Goal: Find specific page/section: Find specific page/section

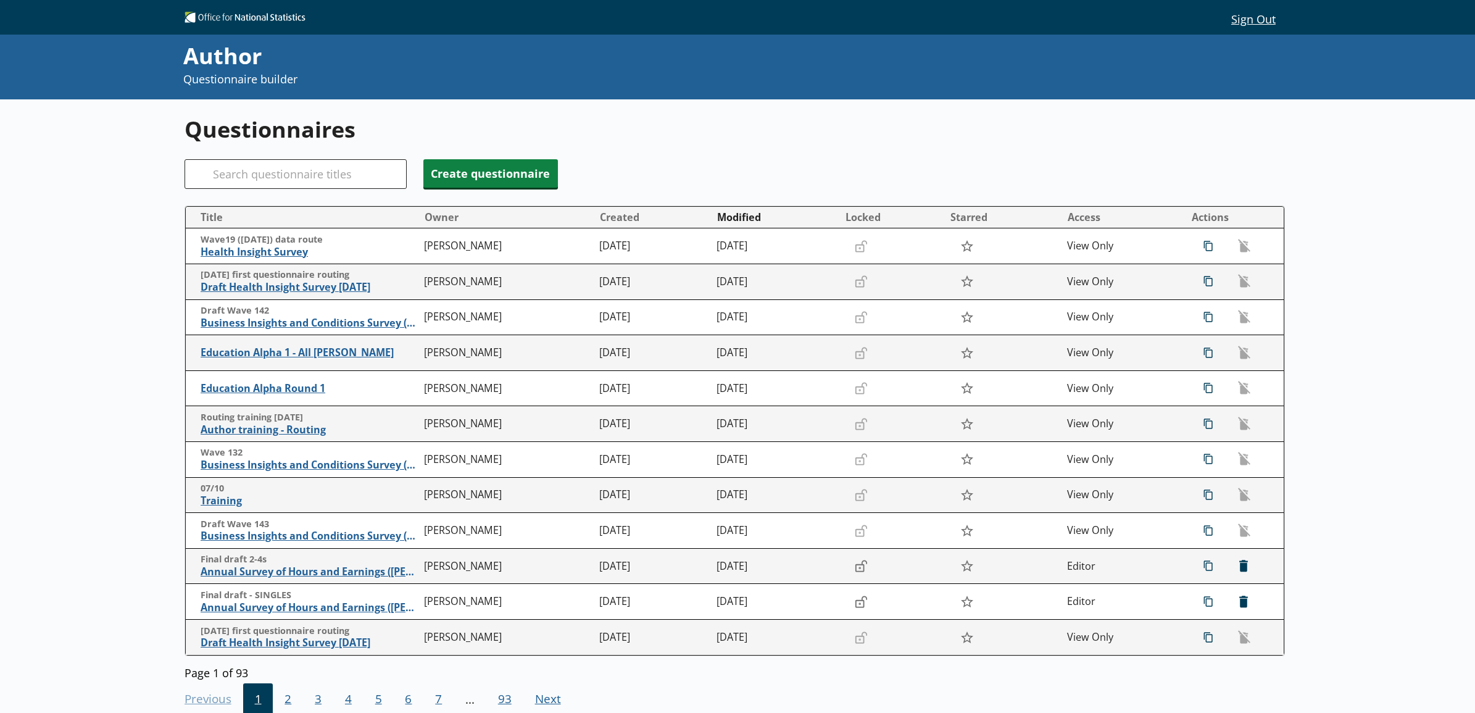
click at [210, 168] on div "Search" at bounding box center [296, 174] width 222 height 30
click at [219, 168] on input "Search" at bounding box center [296, 174] width 222 height 30
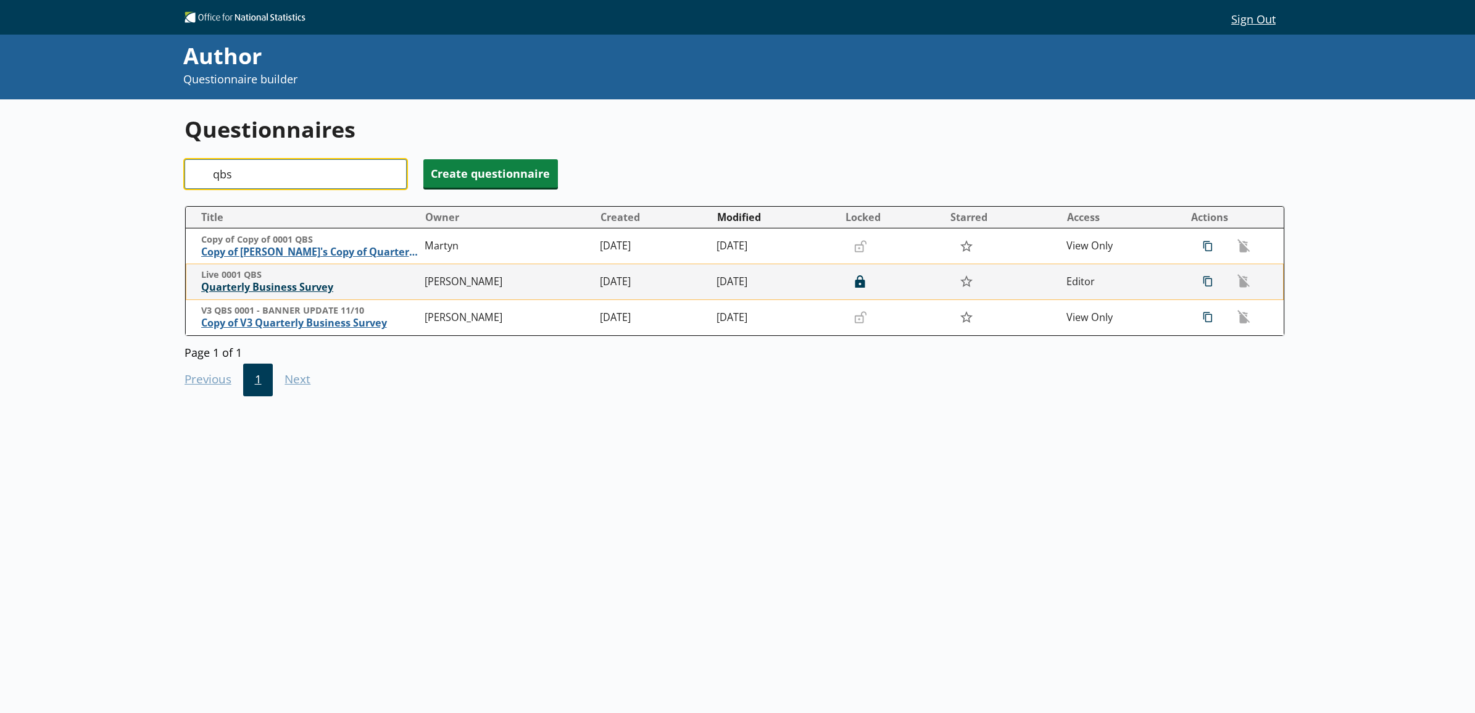
type input "qbs"
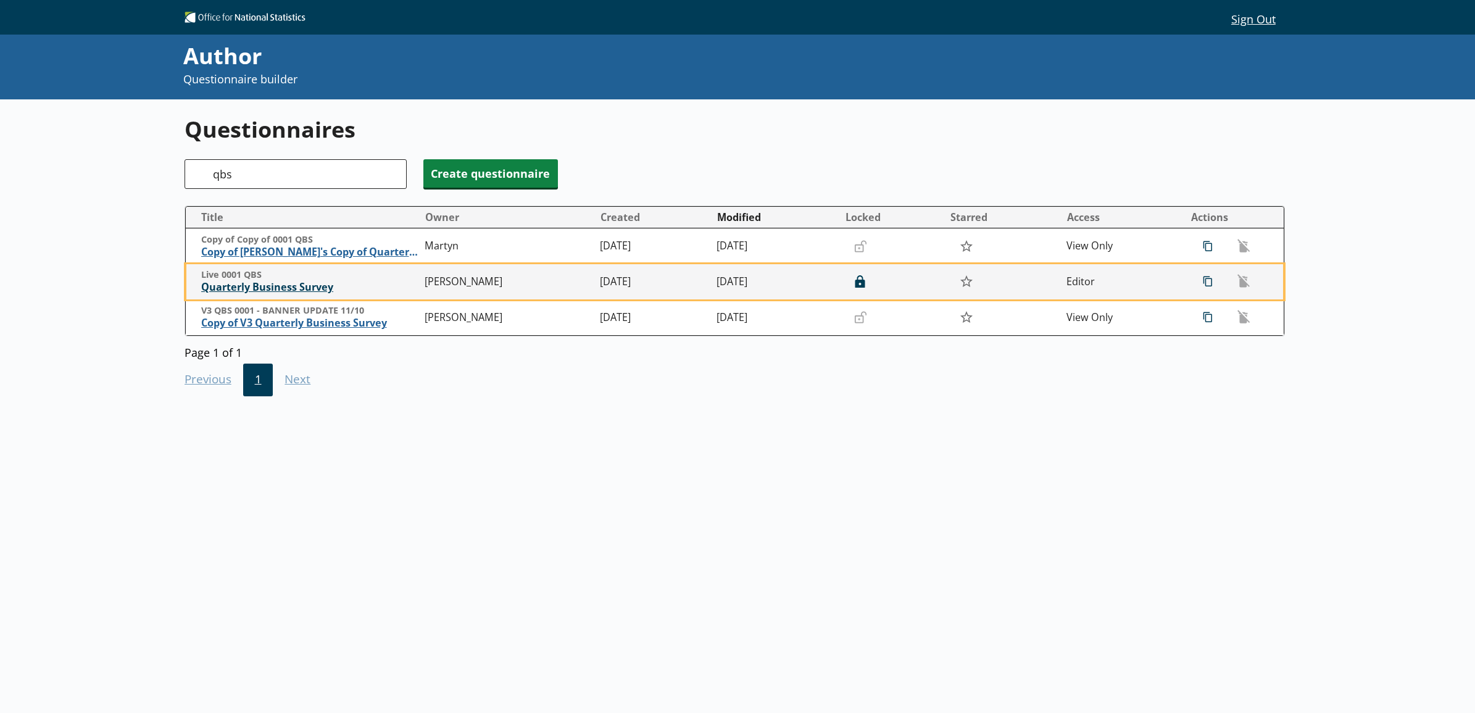
click at [278, 288] on span "Quarterly Business Survey" at bounding box center [310, 287] width 218 height 13
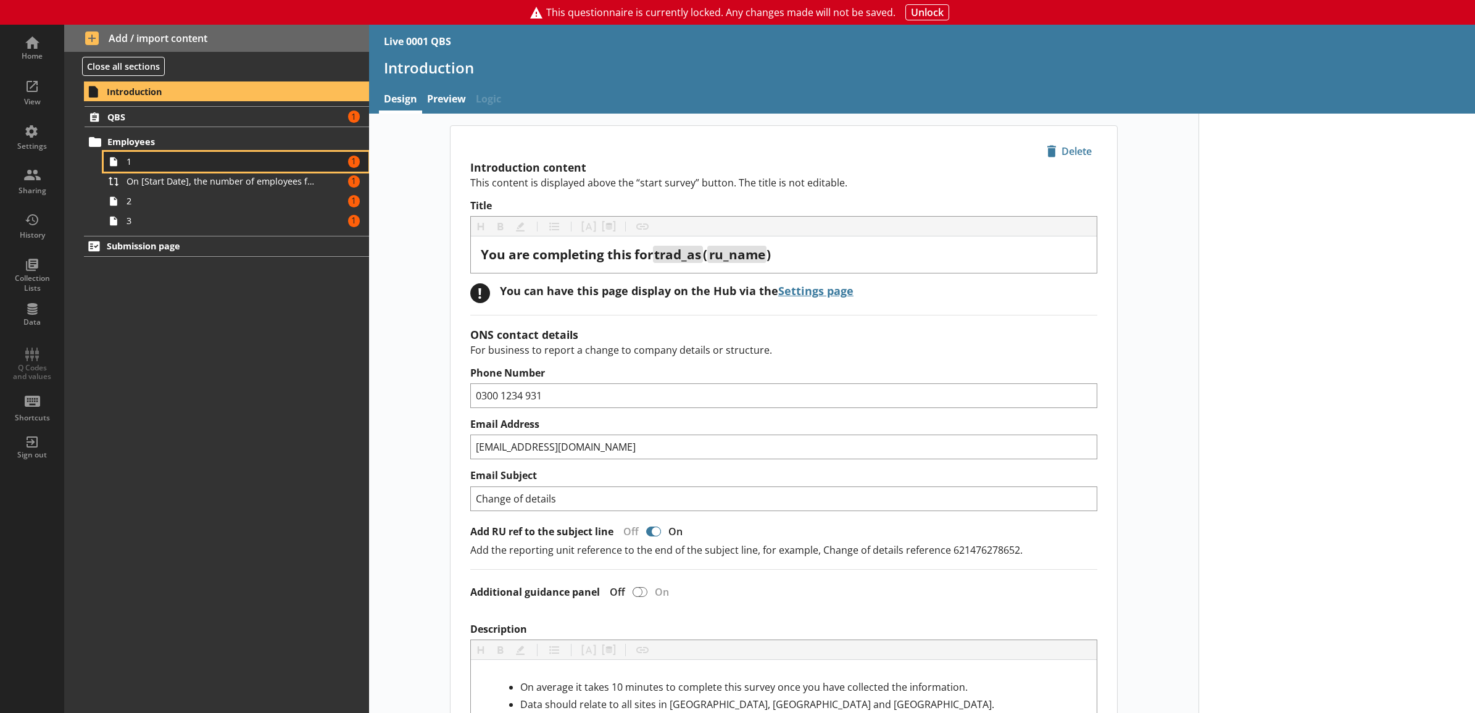
click at [176, 161] on span "1" at bounding box center [223, 162] width 192 height 12
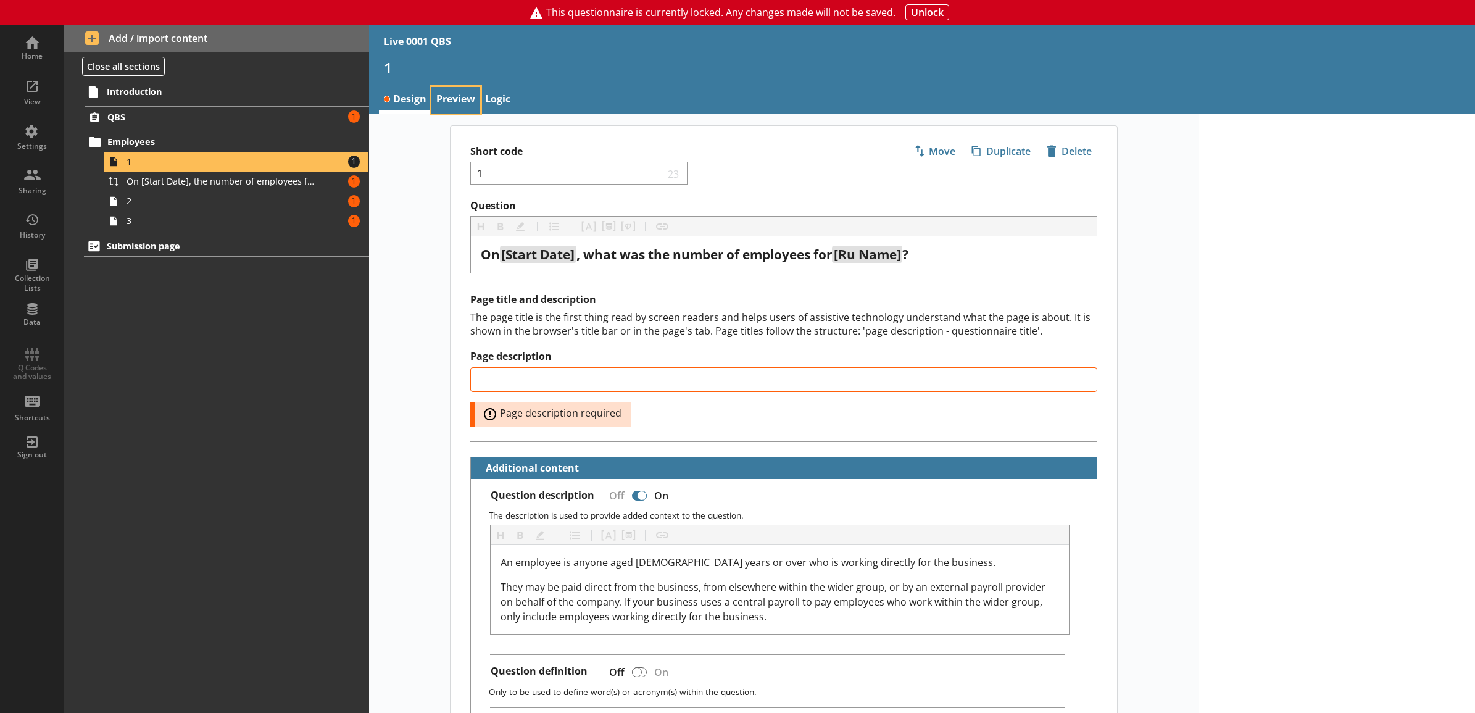
click at [451, 97] on link "Preview" at bounding box center [455, 100] width 49 height 27
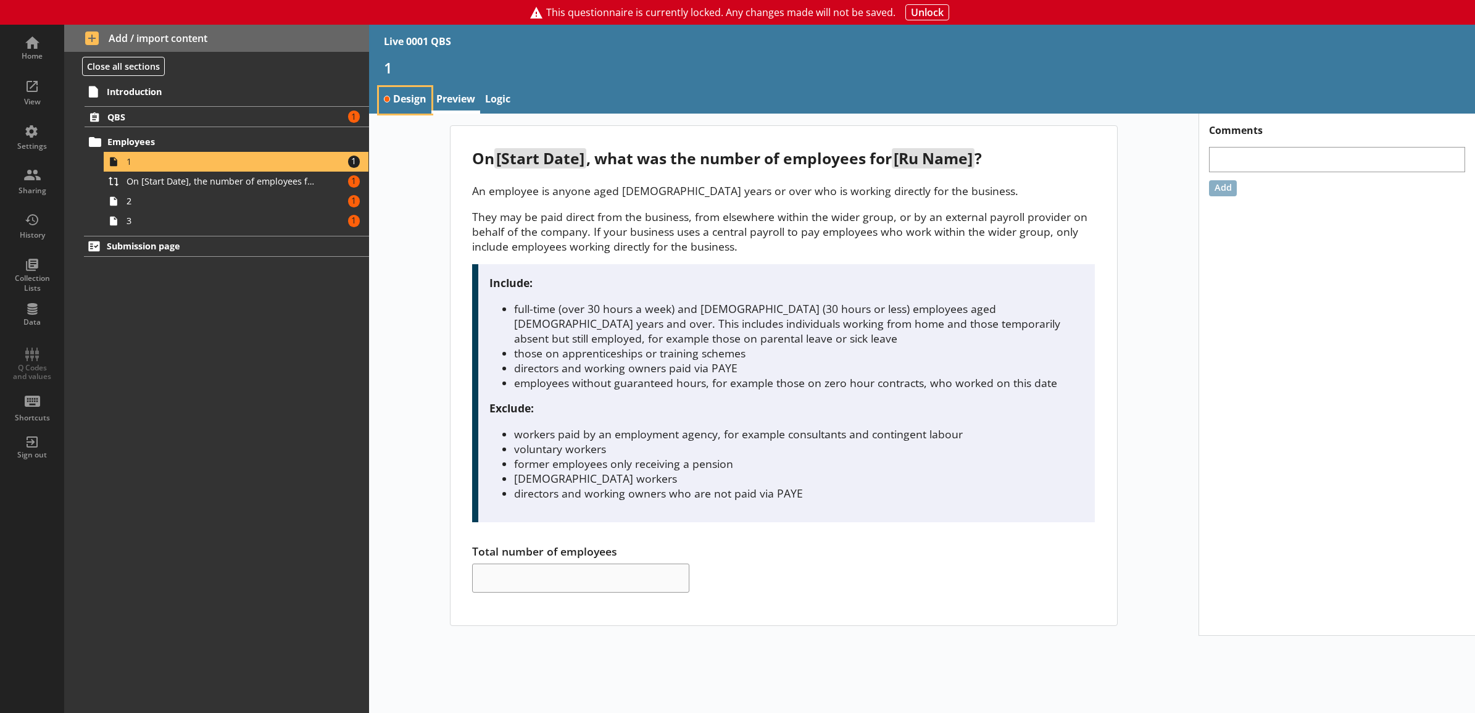
click at [396, 106] on link "Design" at bounding box center [405, 100] width 53 height 27
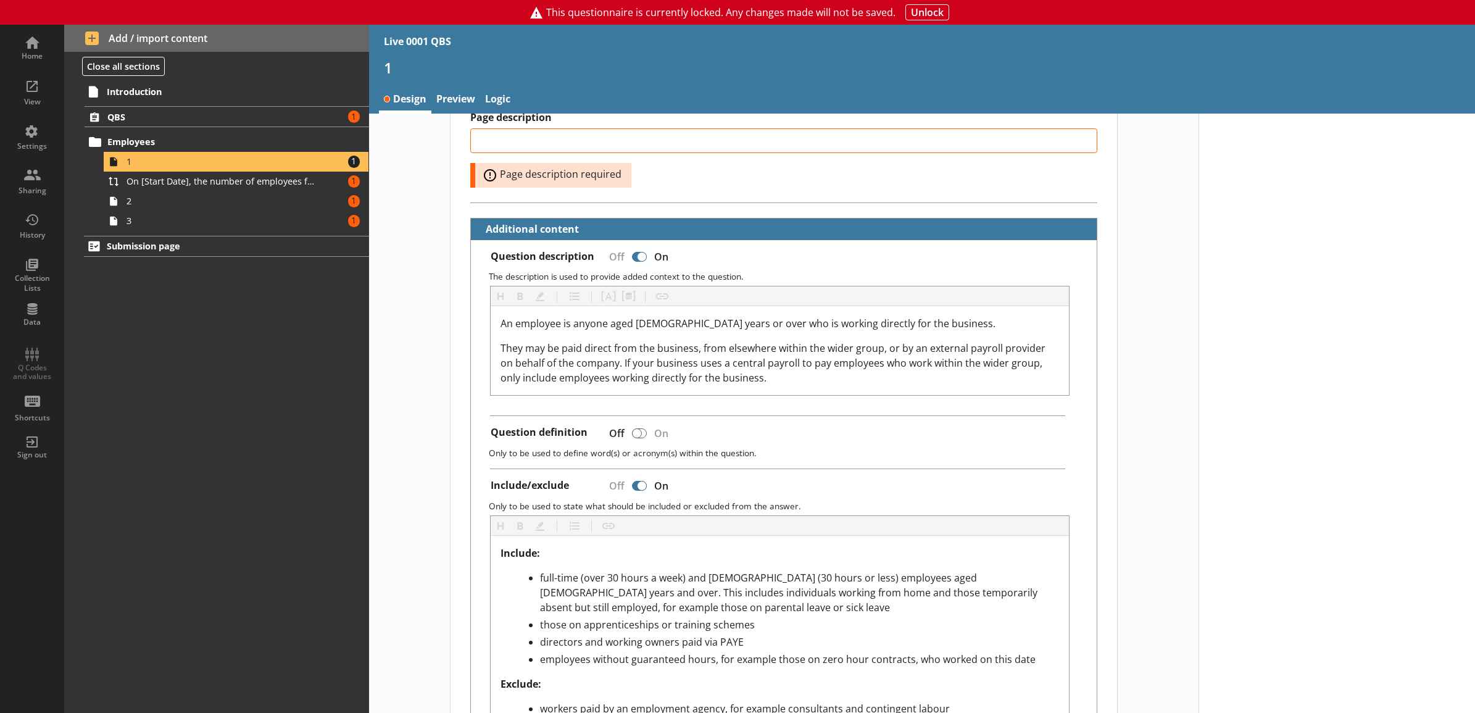
scroll to position [128, 0]
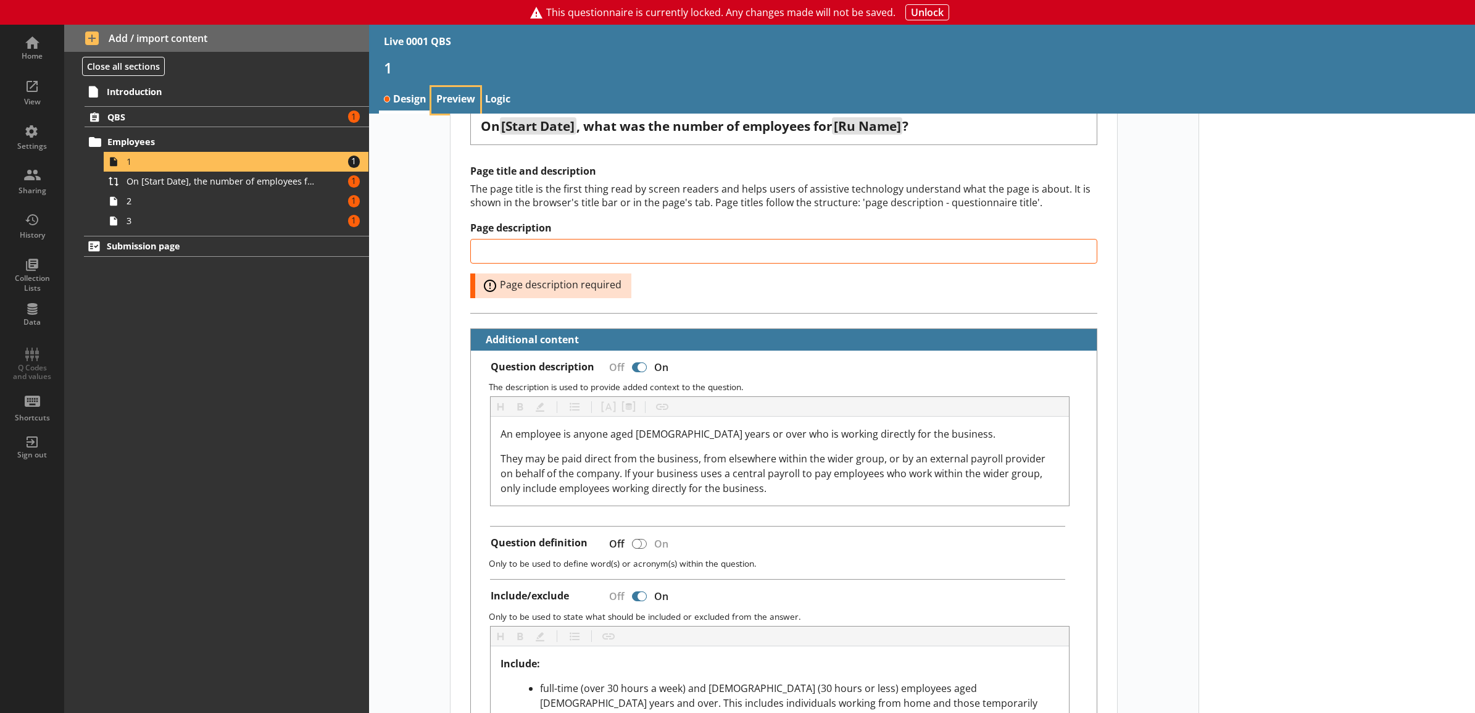
click at [452, 93] on link "Preview" at bounding box center [455, 100] width 49 height 27
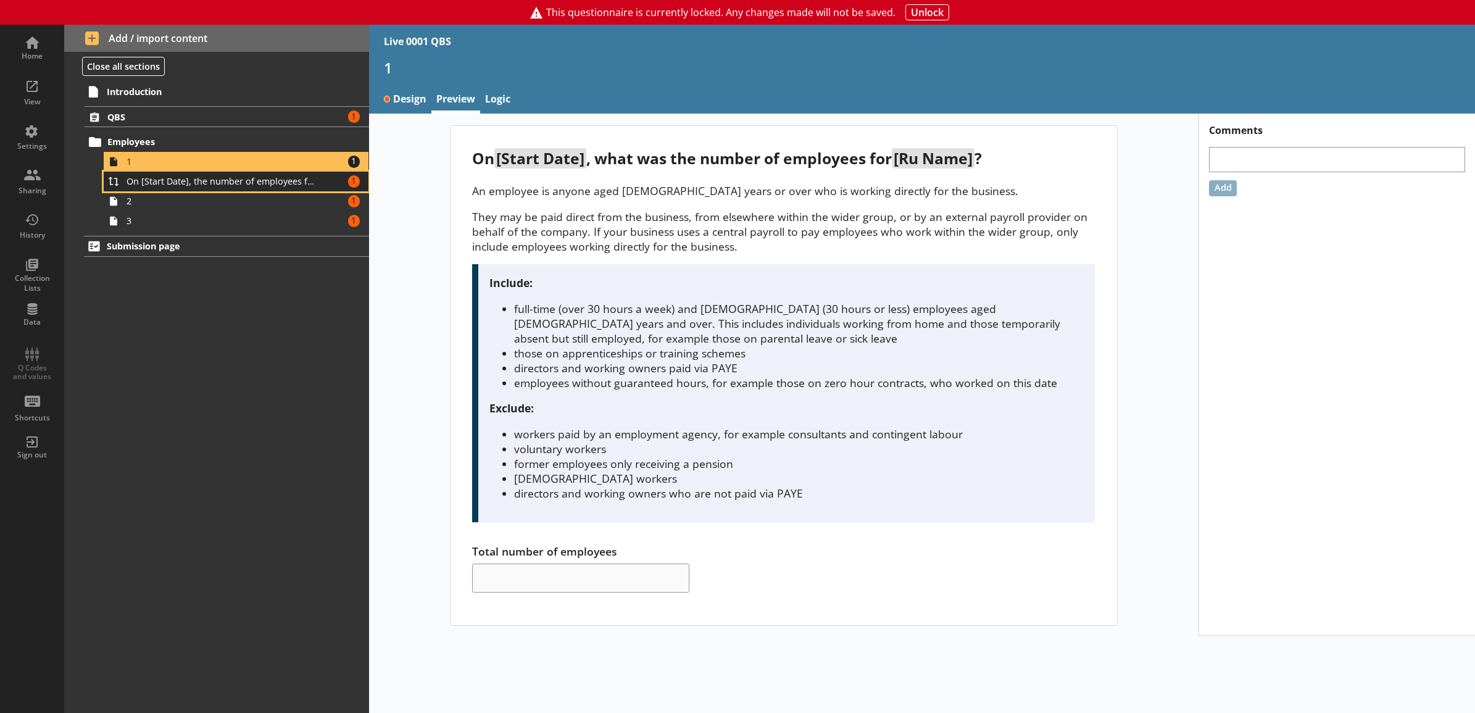
click at [214, 180] on span "On [Start Date], the number of employees for [Ru Name] was [Total number of emp…" at bounding box center [223, 181] width 192 height 12
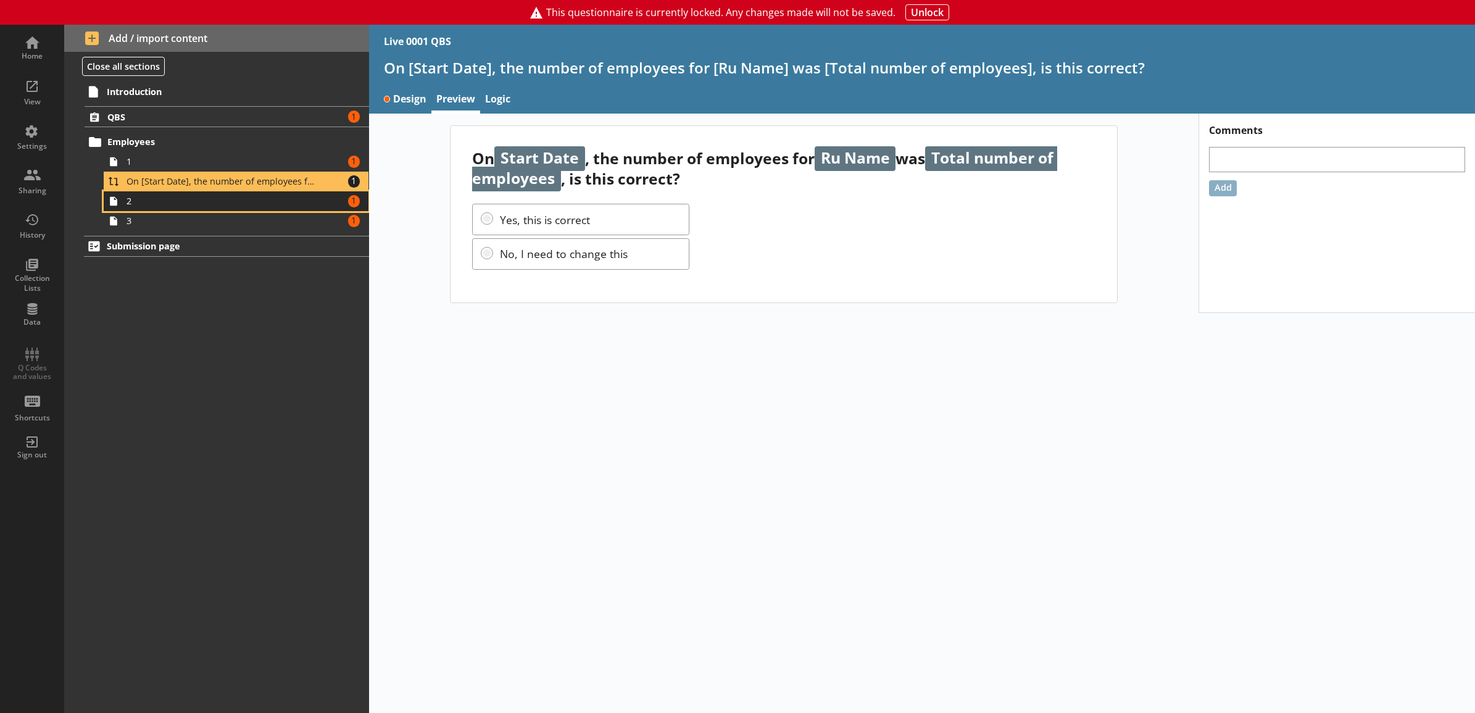
click at [214, 193] on link "2 Amount of errors: 1" at bounding box center [236, 201] width 265 height 20
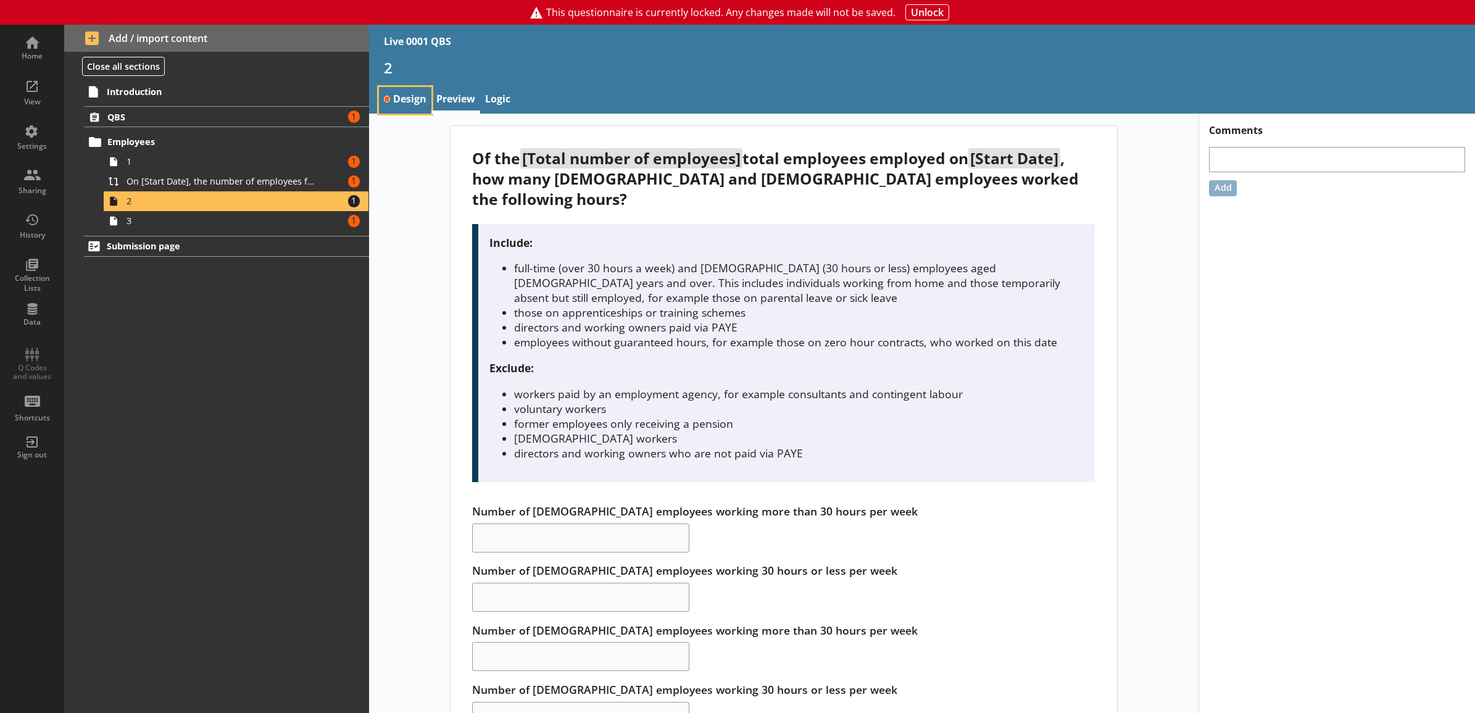
click at [414, 106] on link "Design" at bounding box center [405, 100] width 53 height 27
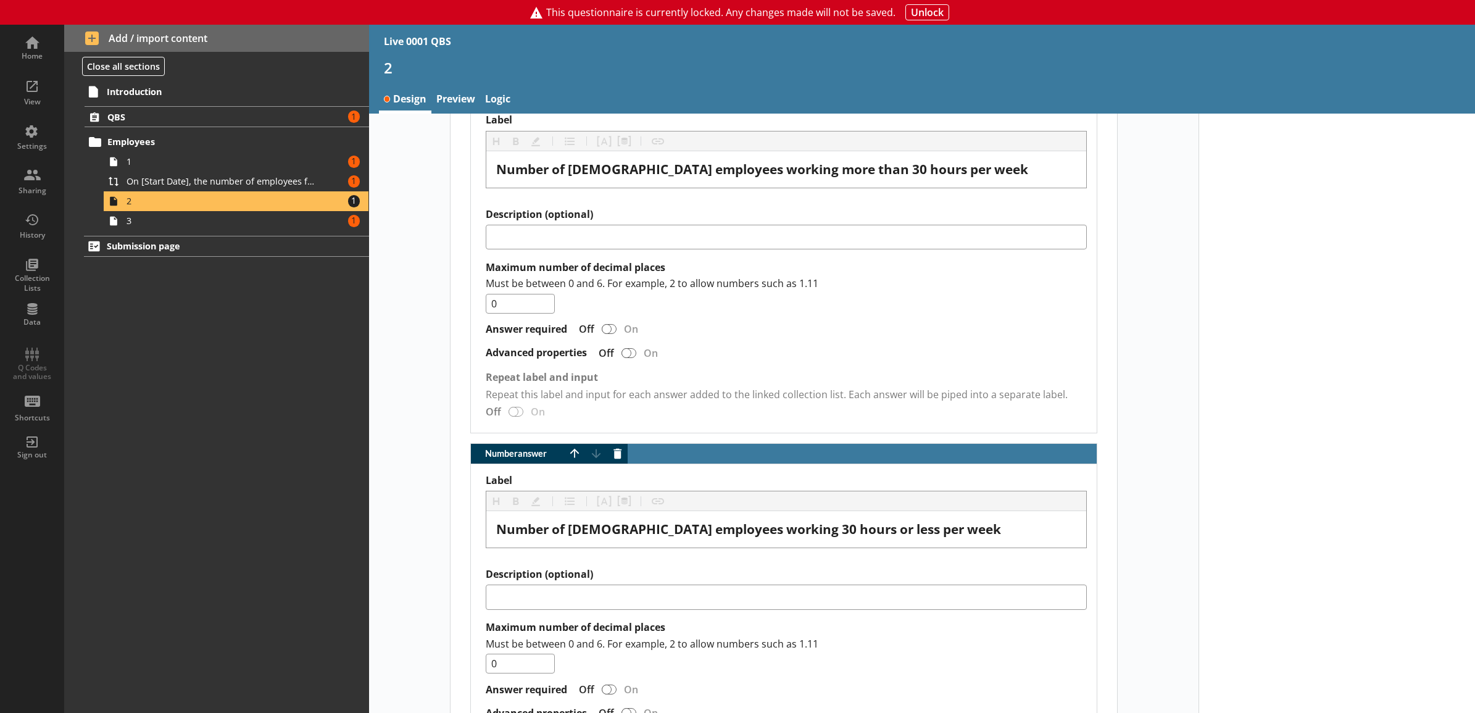
scroll to position [1543, 0]
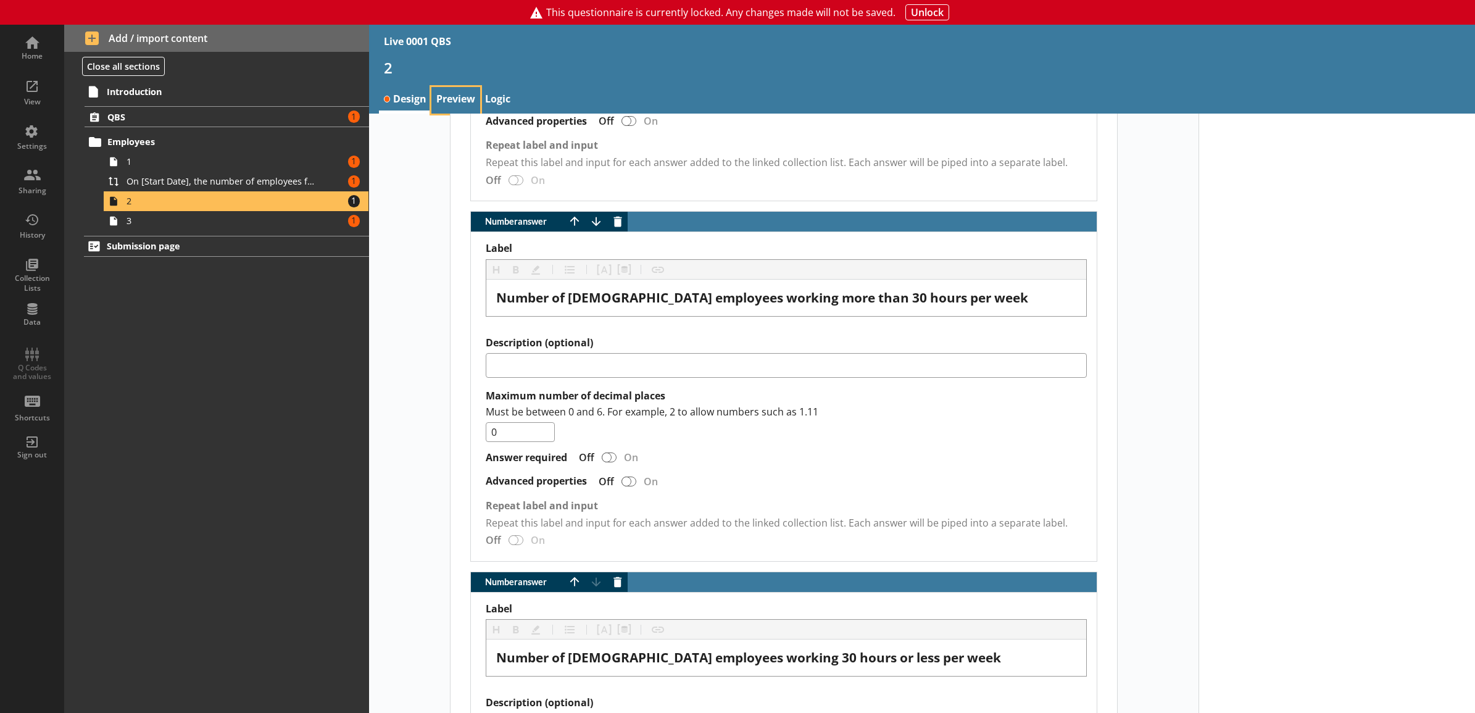
click at [461, 103] on link "Preview" at bounding box center [455, 100] width 49 height 27
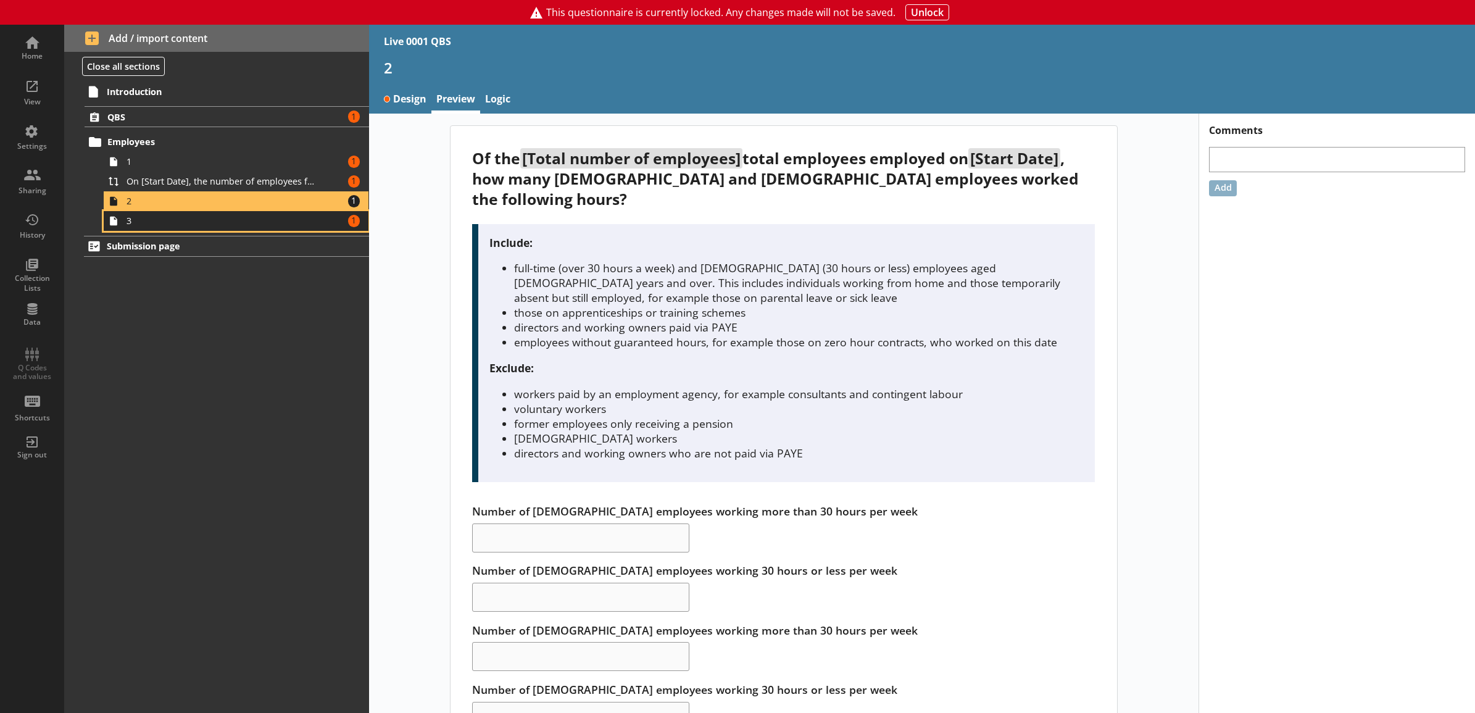
click at [268, 218] on span "3" at bounding box center [223, 221] width 192 height 12
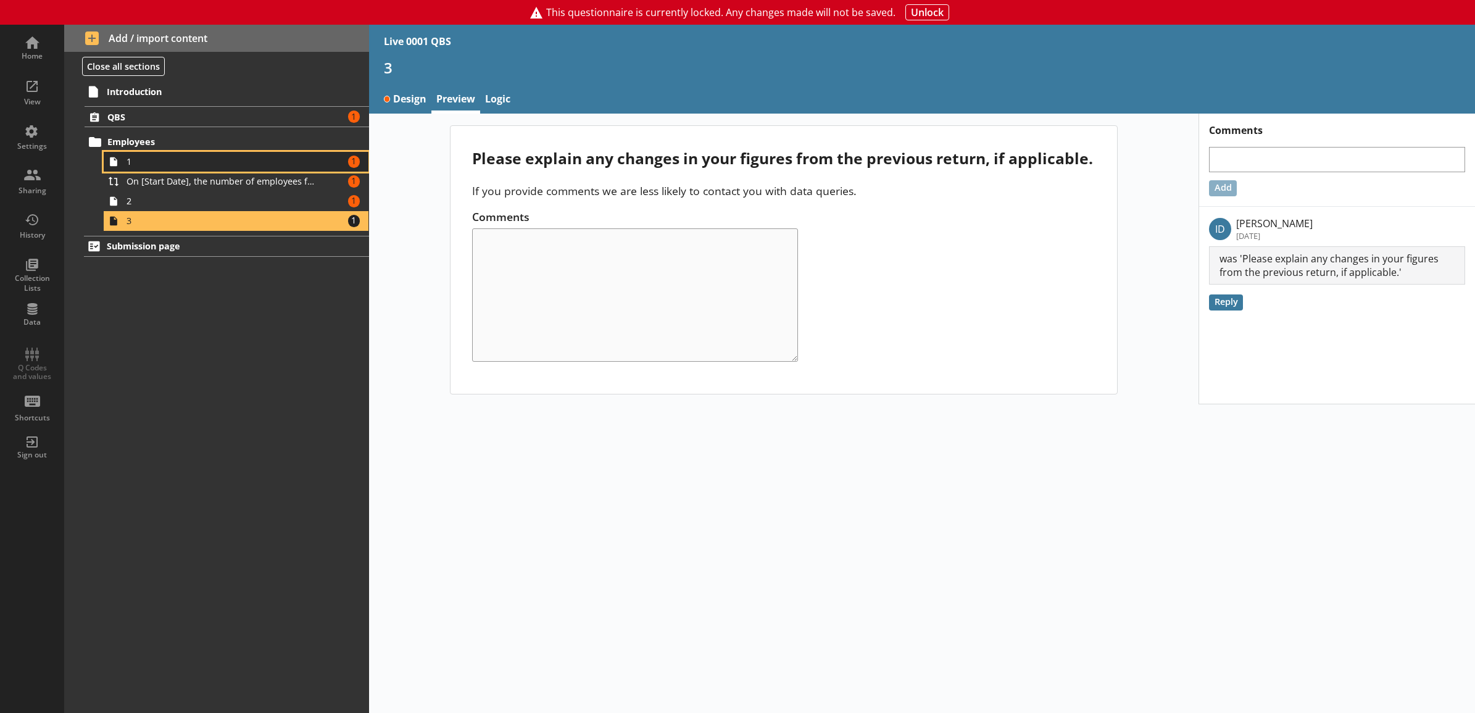
click at [245, 156] on span "1" at bounding box center [223, 162] width 192 height 12
